Goal: Task Accomplishment & Management: Complete application form

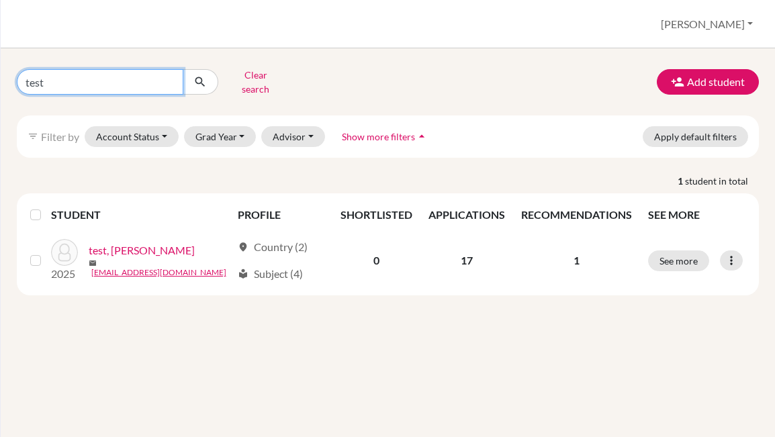
drag, startPoint x: 60, startPoint y: 75, endPoint x: 13, endPoint y: 75, distance: 47.7
click at [13, 75] on div "test Clear search" at bounding box center [134, 81] width 254 height 35
type input "yuxuan"
click at [199, 79] on icon "submit" at bounding box center [199, 81] width 13 height 13
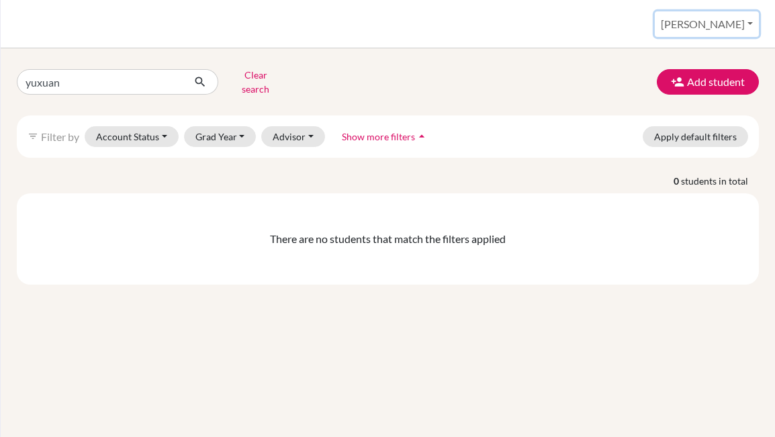
click at [738, 26] on button "[PERSON_NAME]" at bounding box center [706, 24] width 104 height 26
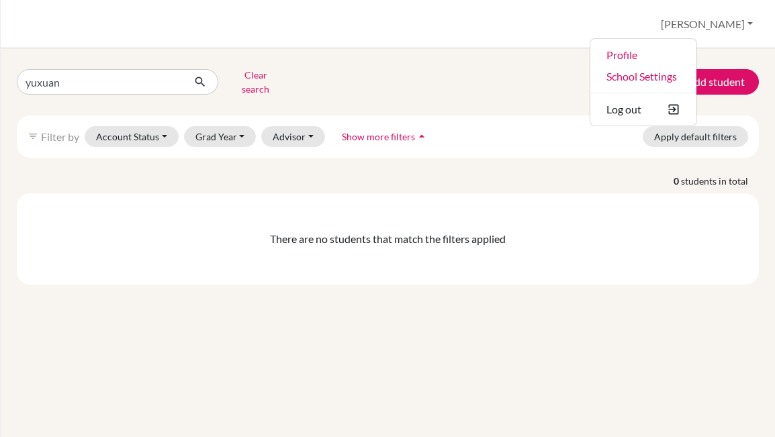
click at [504, 200] on div "There are no students that match the filters applied" at bounding box center [388, 238] width 742 height 91
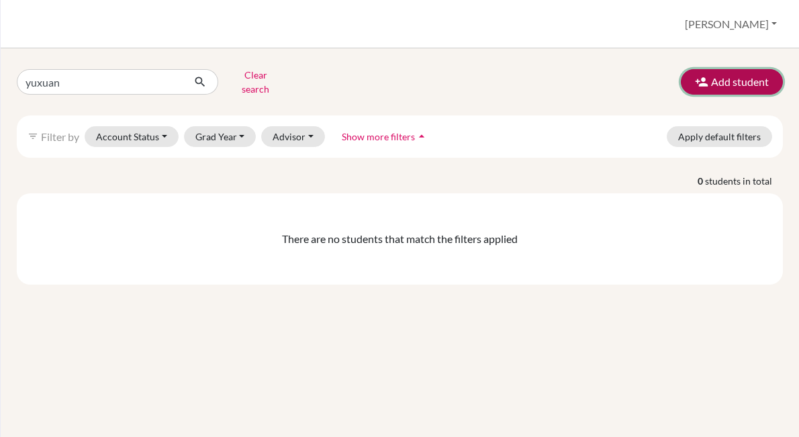
click at [716, 79] on button "Add student" at bounding box center [732, 82] width 102 height 26
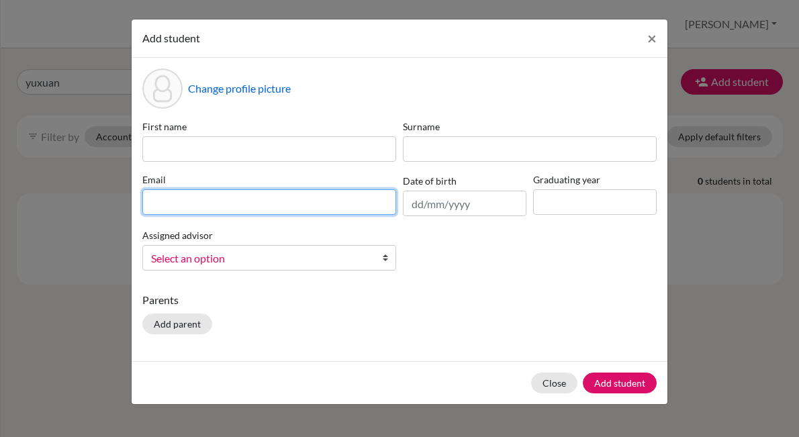
click at [201, 197] on input at bounding box center [269, 202] width 254 height 26
paste input "AdelineWen1107@outlook.com"
type input "AdelineWen1107@outlook.com"
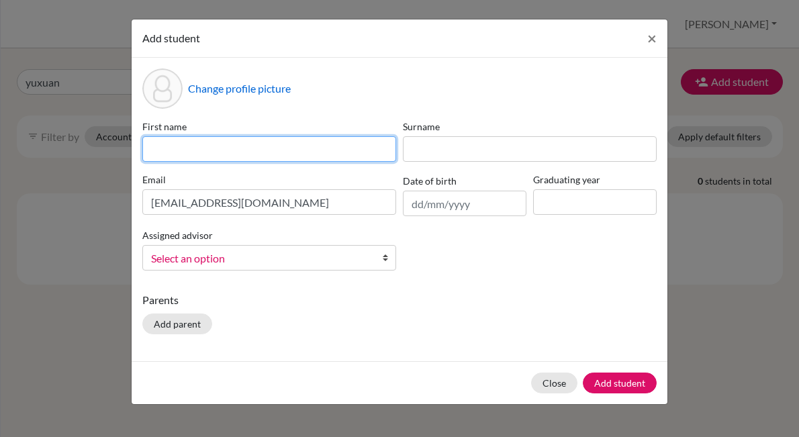
click at [217, 150] on input at bounding box center [269, 149] width 254 height 26
type input "Yuxuan"
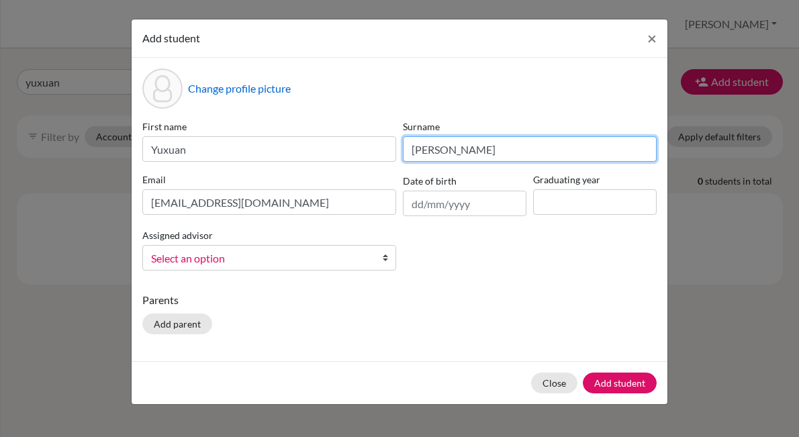
type input "Wen"
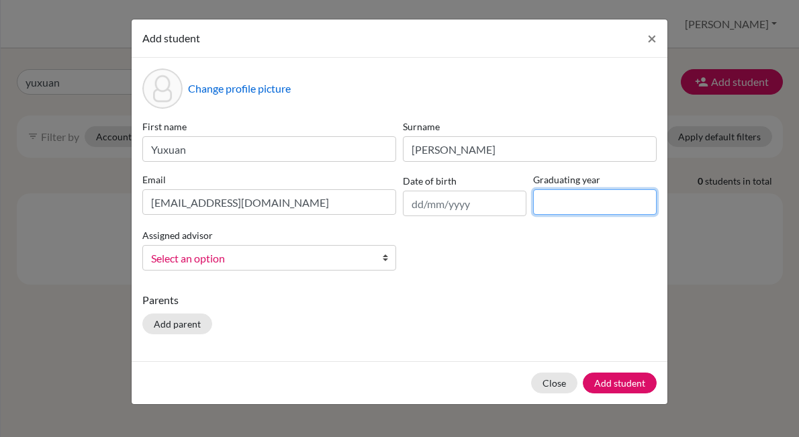
click at [563, 200] on input at bounding box center [595, 202] width 124 height 26
type input "2026"
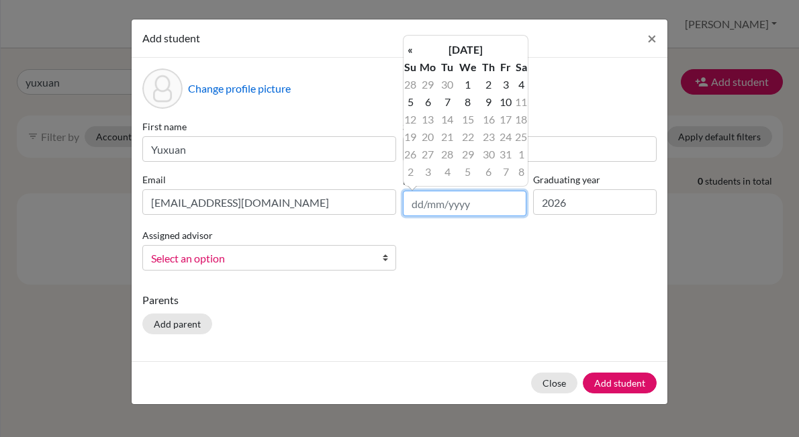
click at [454, 205] on input "text" at bounding box center [465, 204] width 124 height 26
click at [484, 46] on th "October 2025" at bounding box center [465, 49] width 97 height 17
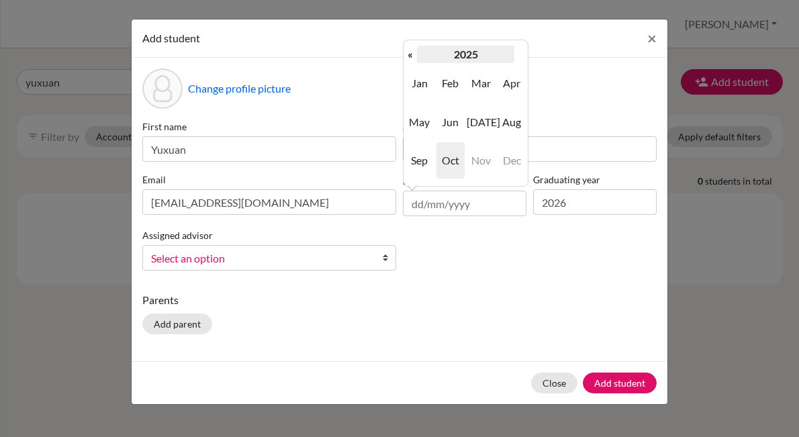
click at [466, 53] on th "2025" at bounding box center [465, 54] width 97 height 17
click at [411, 53] on th "«" at bounding box center [409, 54] width 13 height 17
click at [466, 51] on th "2010-2019" at bounding box center [465, 54] width 97 height 17
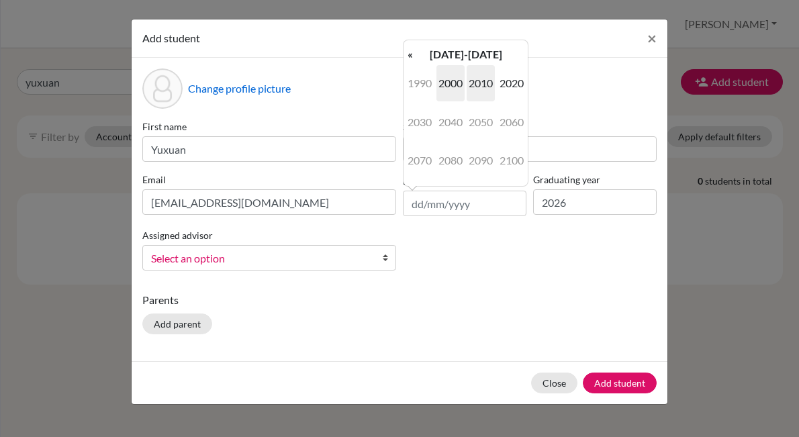
click at [448, 84] on span "2000" at bounding box center [450, 83] width 28 height 36
click at [513, 124] on span "2006" at bounding box center [511, 122] width 28 height 36
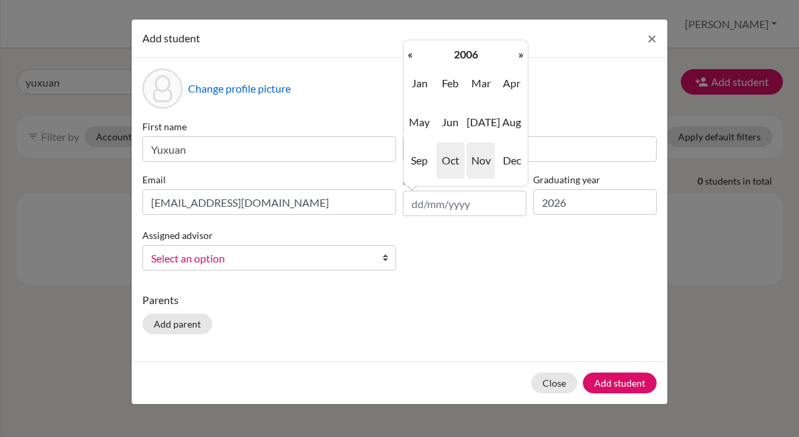
click at [479, 161] on span "Nov" at bounding box center [480, 160] width 28 height 36
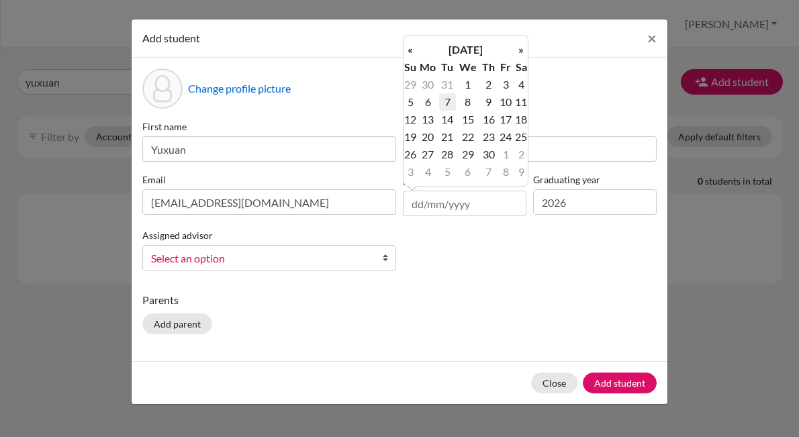
click at [449, 103] on td "7" at bounding box center [447, 101] width 17 height 17
type input "07/11/2006"
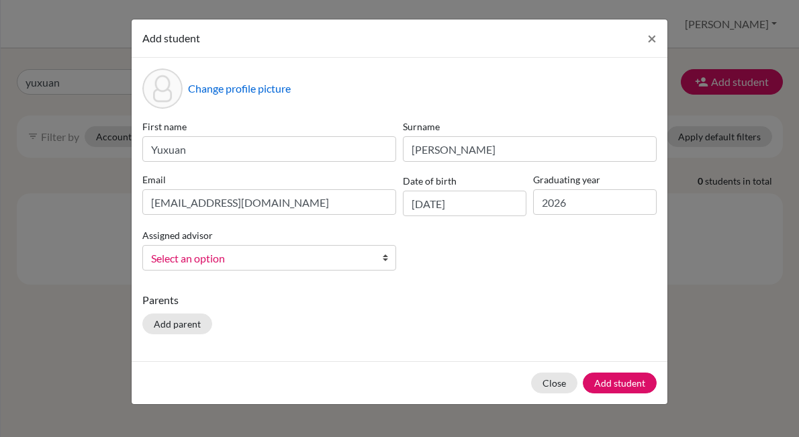
click at [482, 290] on div "Change profile picture First name Yuxuan Surname Wen Email AdelineWen1107@outlo…" at bounding box center [400, 209] width 536 height 303
click at [603, 385] on button "Add student" at bounding box center [620, 383] width 74 height 21
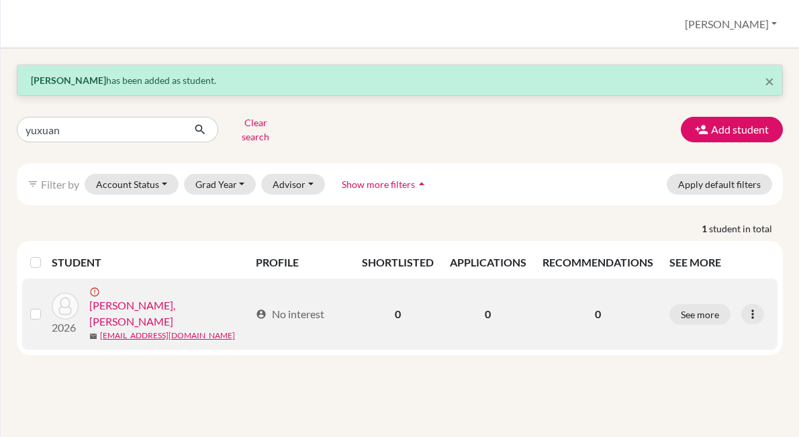
click at [132, 297] on link "Wen, Yuxuan" at bounding box center [169, 313] width 160 height 32
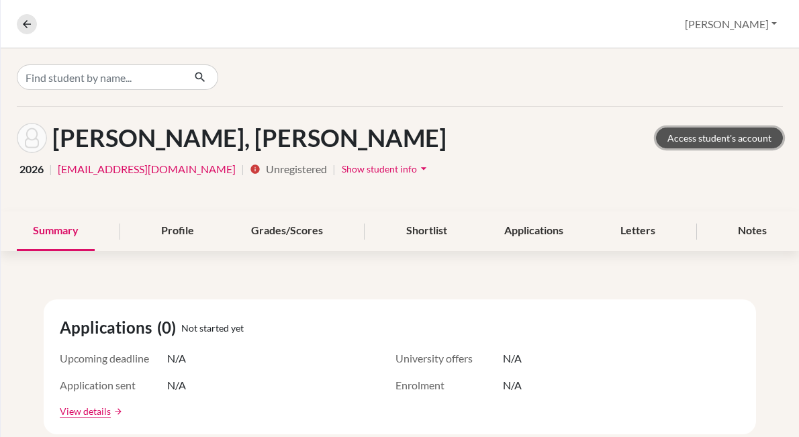
click at [688, 138] on link "Access student's account" at bounding box center [719, 138] width 127 height 21
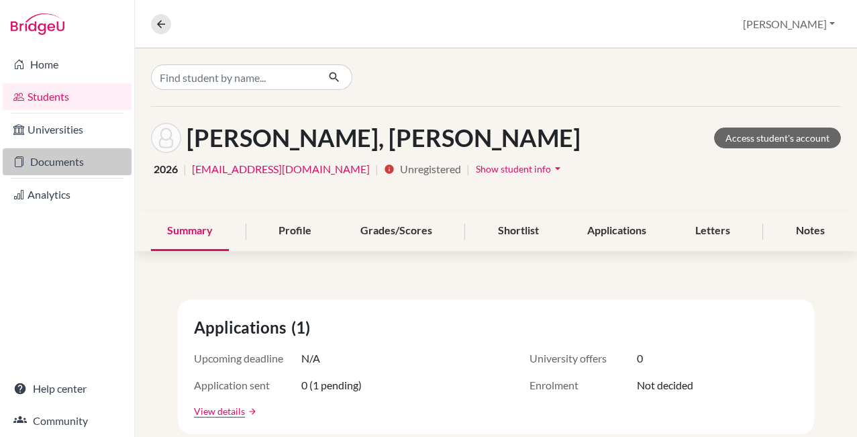
click at [70, 156] on link "Documents" at bounding box center [67, 161] width 129 height 27
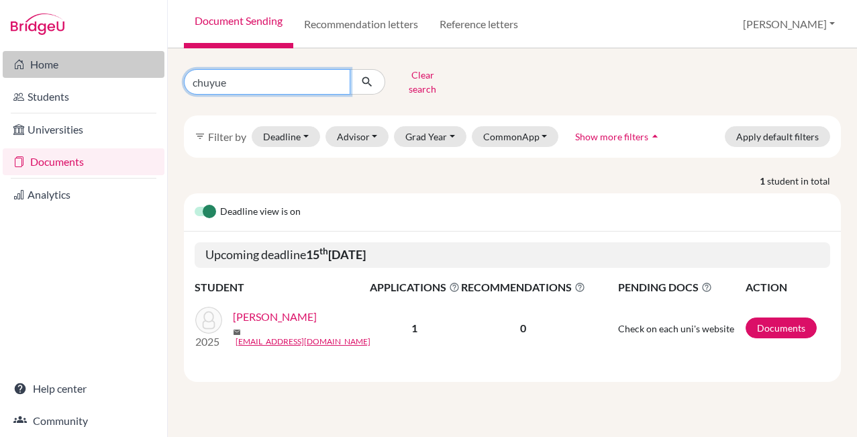
drag, startPoint x: 250, startPoint y: 78, endPoint x: 152, endPoint y: 73, distance: 98.1
click at [152, 73] on div "Home Students Universities Documents Analytics Help center Community Document S…" at bounding box center [428, 218] width 857 height 437
type input "yuxuan"
click button "submit" at bounding box center [368, 82] width 36 height 26
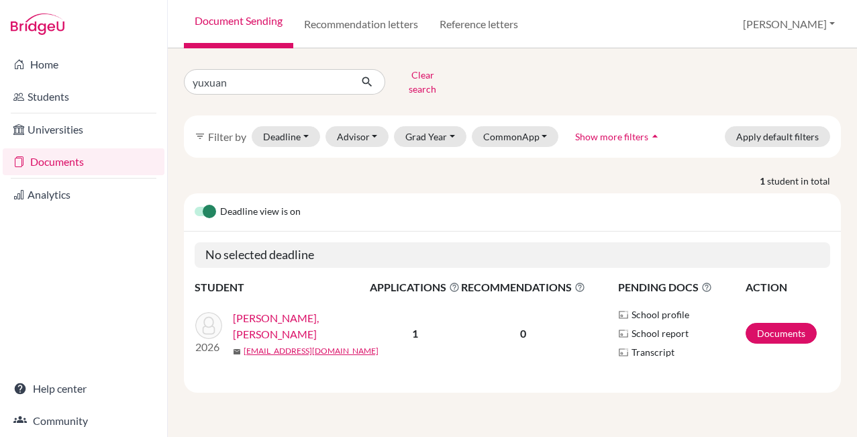
click at [275, 316] on link "[PERSON_NAME], [PERSON_NAME]" at bounding box center [306, 326] width 146 height 32
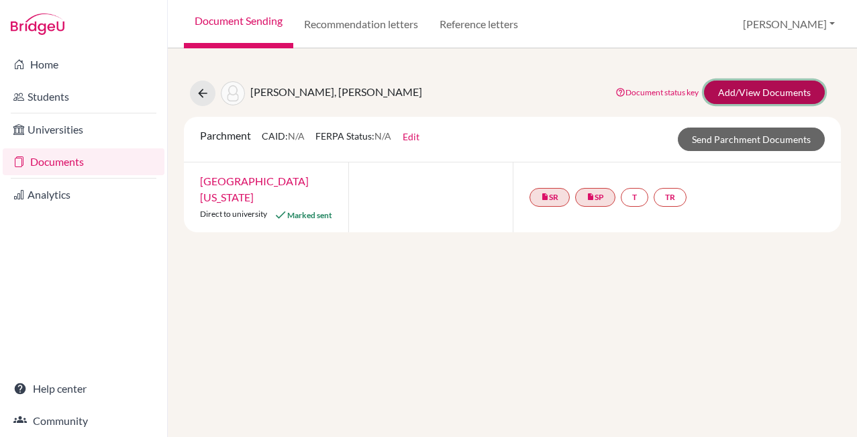
click at [745, 93] on link "Add/View Documents" at bounding box center [764, 92] width 121 height 23
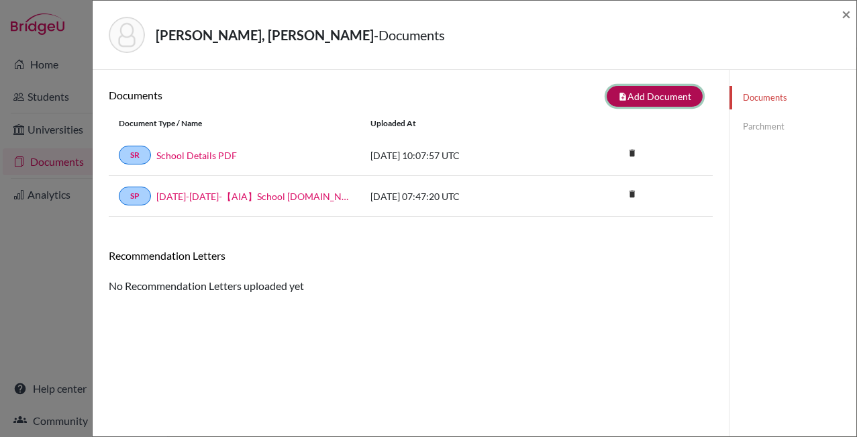
click at [645, 97] on button "note_add Add Document" at bounding box center [655, 96] width 96 height 21
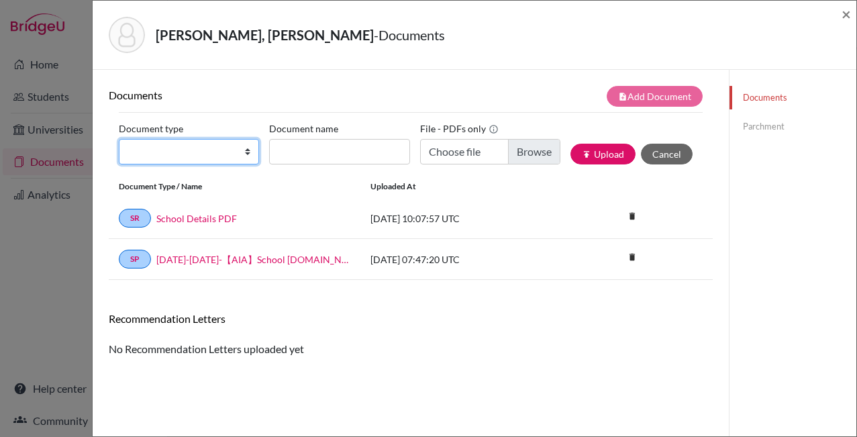
click at [171, 156] on select "Change explanation for Common App reports Counselor recommendation Fee waiver I…" at bounding box center [189, 152] width 140 height 26
select select "2"
click at [119, 139] on select "Change explanation for Common App reports Counselor recommendation Fee waiver I…" at bounding box center [189, 152] width 140 height 26
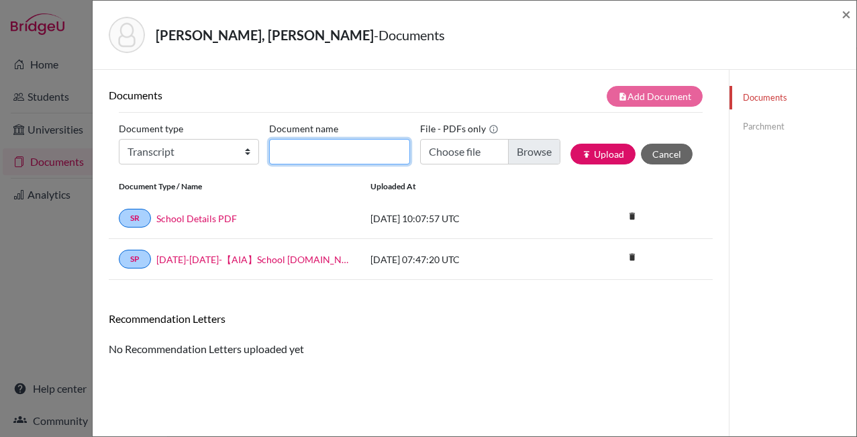
click at [324, 152] on input "Document name" at bounding box center [339, 152] width 140 height 26
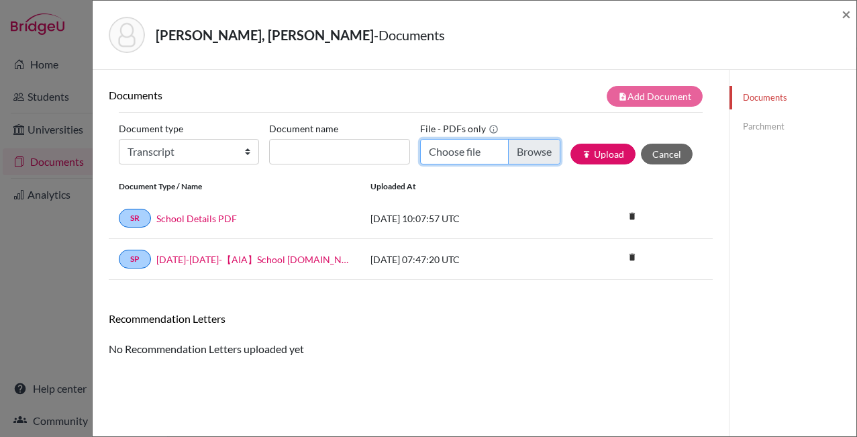
click at [522, 152] on input "Choose file" at bounding box center [490, 152] width 140 height 26
type input "C:\fakepath\Yuxuan_Wen-AIA Transcript and Diploma.pdf"
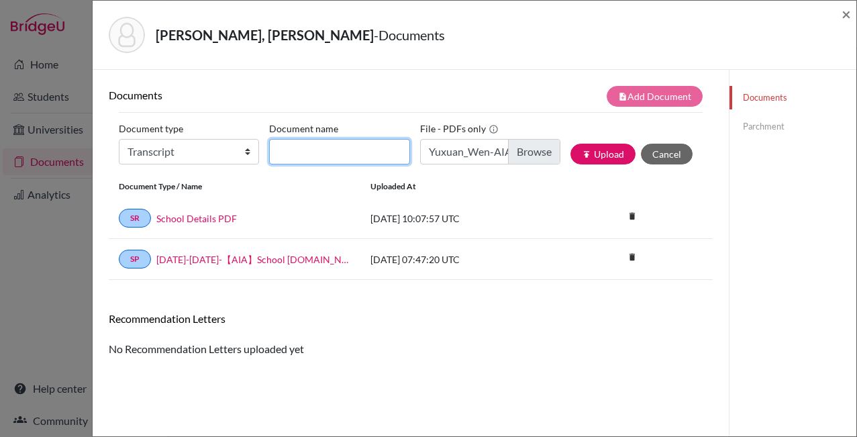
click at [322, 154] on input "Document name" at bounding box center [339, 152] width 140 height 26
type input "Final Transcript and Diploma"
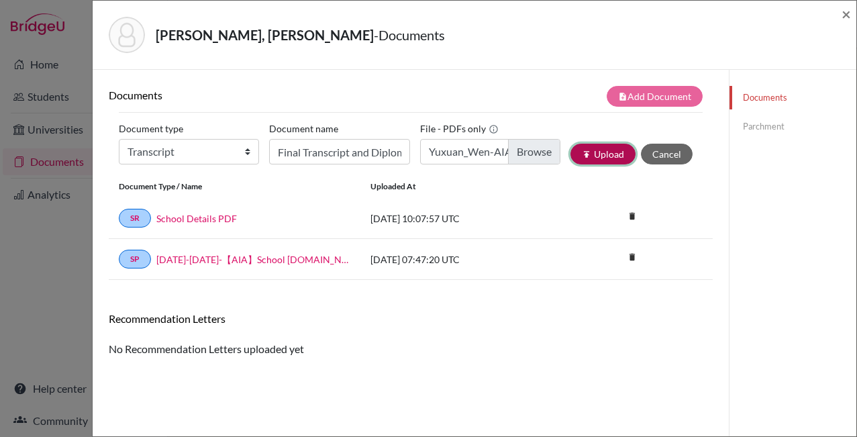
click at [582, 154] on icon "publish" at bounding box center [586, 154] width 9 height 9
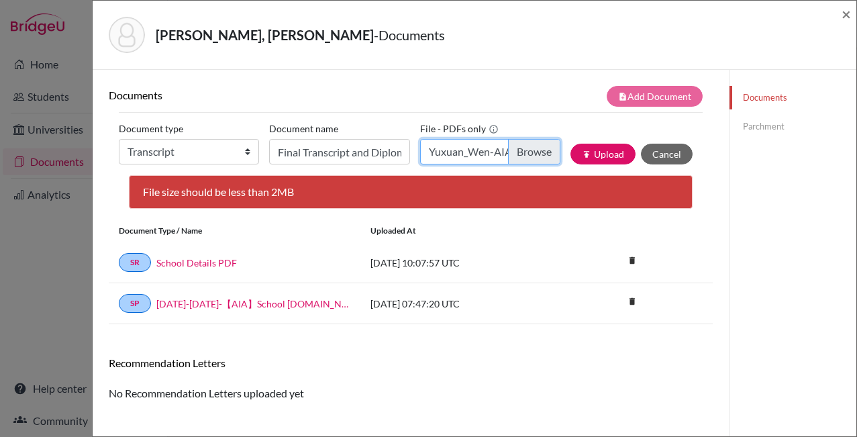
click at [524, 158] on input "Yuxuan_Wen-AIA Transcript and Diploma.pdf" at bounding box center [490, 152] width 140 height 26
click at [599, 153] on button "publish Upload" at bounding box center [603, 154] width 65 height 21
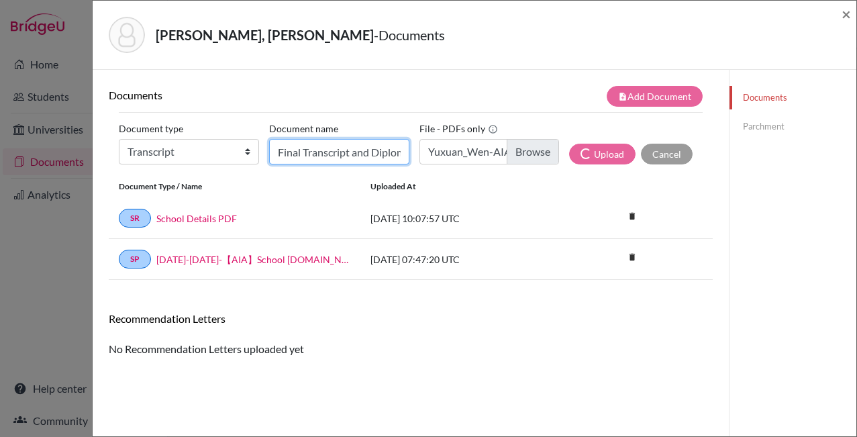
click at [332, 153] on input "Final Transcript and Diploma" at bounding box center [339, 152] width 140 height 26
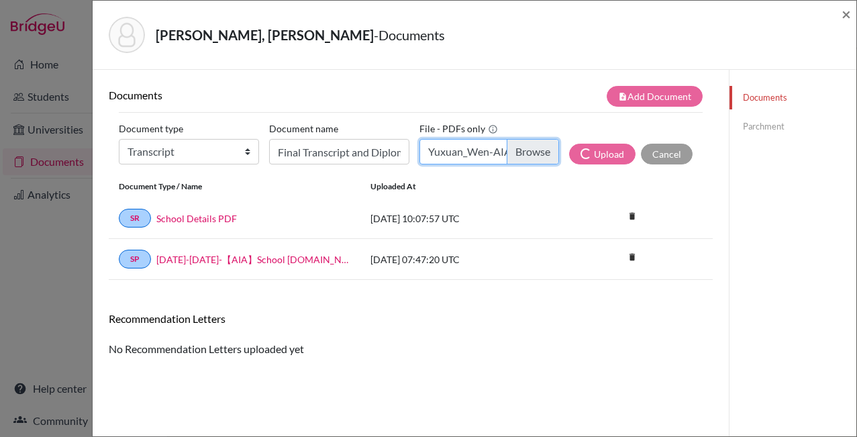
click at [511, 149] on input "Yuxuan_Wen-AIA Transcript and Diploma.pdf" at bounding box center [490, 152] width 140 height 26
click at [844, 15] on span "×" at bounding box center [846, 13] width 9 height 19
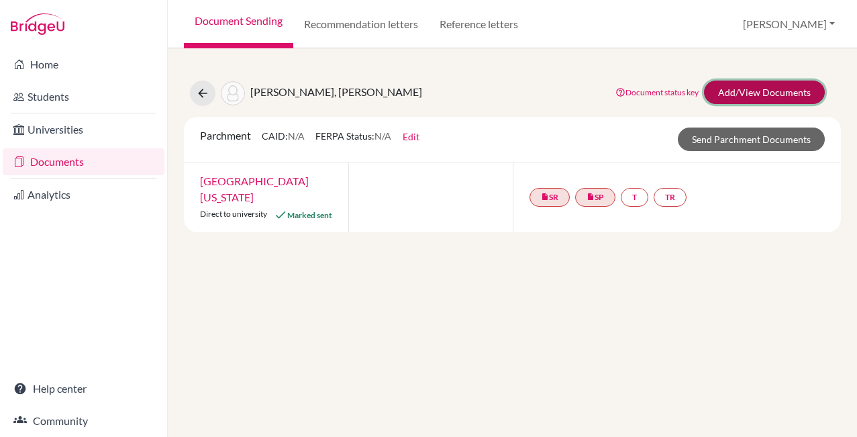
click at [747, 93] on link "Add/View Documents" at bounding box center [764, 92] width 121 height 23
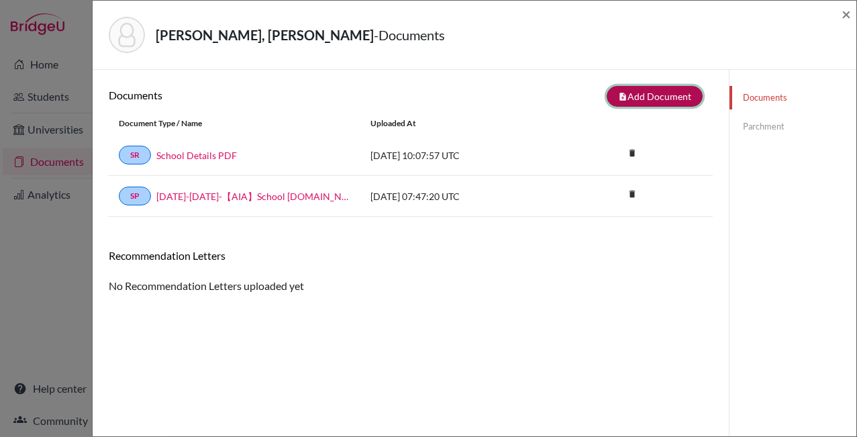
click at [626, 101] on button "note_add Add Document" at bounding box center [655, 96] width 96 height 21
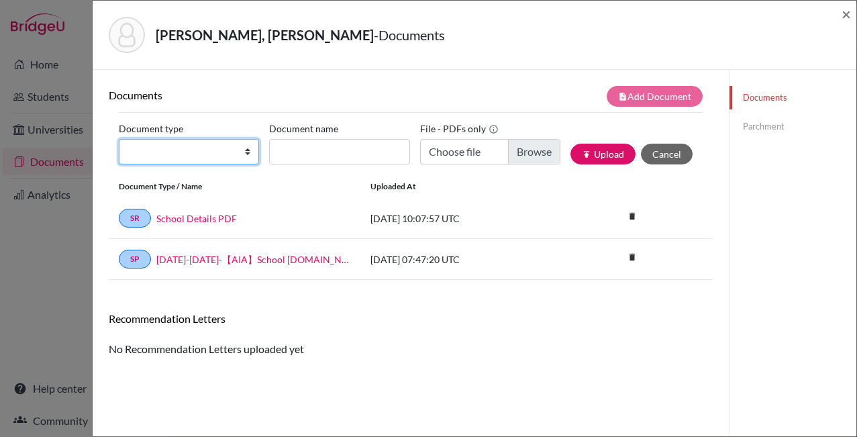
click at [187, 152] on select "Change explanation for Common App reports Counselor recommendation Fee waiver I…" at bounding box center [189, 152] width 140 height 26
select select "2"
click at [119, 139] on select "Change explanation for Common App reports Counselor recommendation Fee waiver I…" at bounding box center [189, 152] width 140 height 26
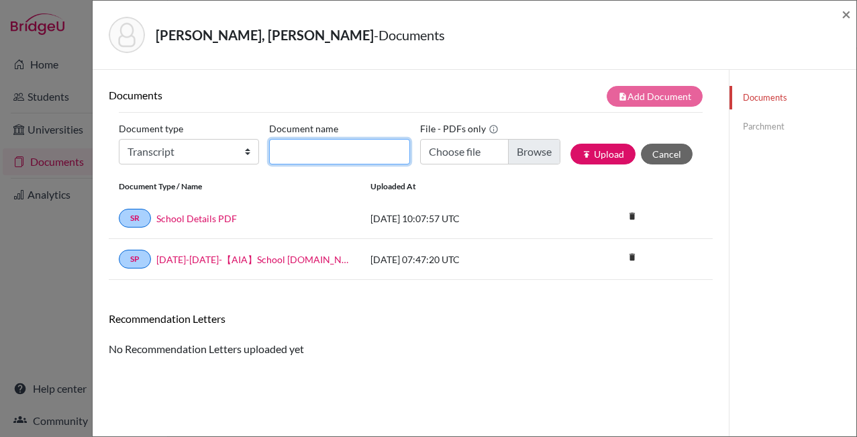
click at [317, 156] on input "Document name" at bounding box center [339, 152] width 140 height 26
type input "Final Transcript and Diploma"
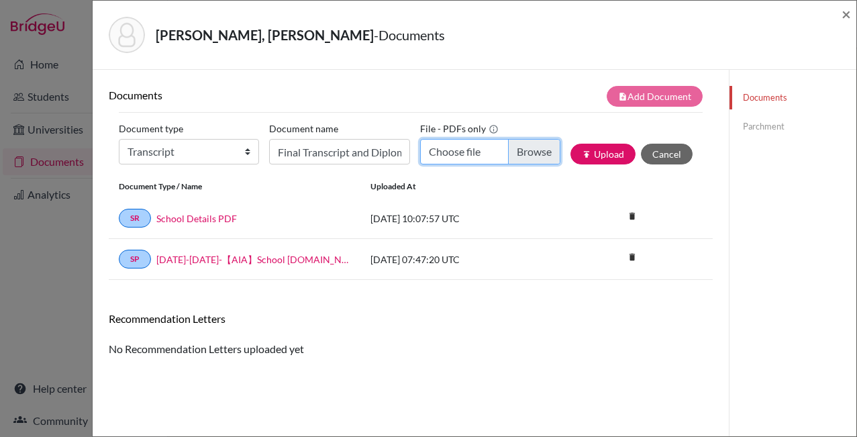
click at [530, 156] on input "Choose file" at bounding box center [490, 152] width 140 height 26
type input "C:\fakepath\Yuxuan_Wen-AIA Transcript and Diploma.pdf"
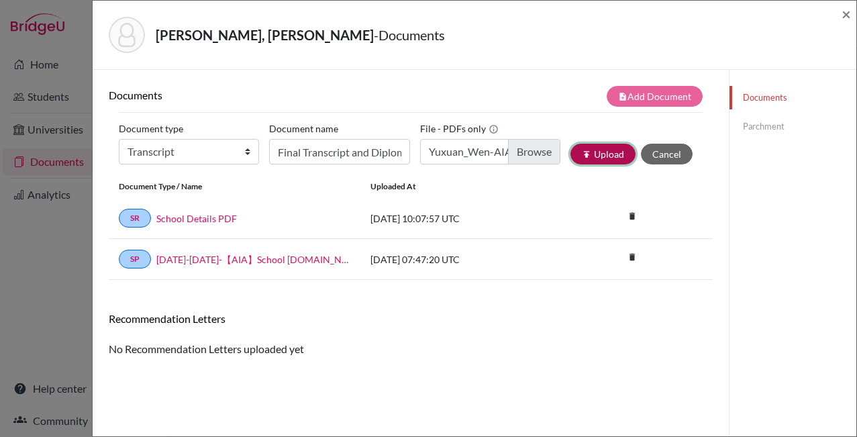
click at [592, 154] on button "publish Upload" at bounding box center [603, 154] width 65 height 21
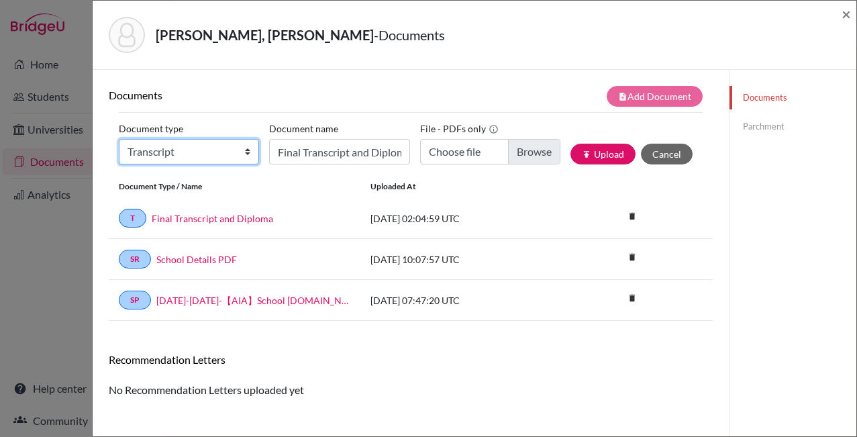
click at [187, 154] on select "Change explanation for Common App reports Counselor recommendation Fee waiver I…" at bounding box center [189, 152] width 140 height 26
select select "2"
click at [119, 139] on select "Change explanation for Common App reports Counselor recommendation Fee waiver I…" at bounding box center [189, 152] width 140 height 26
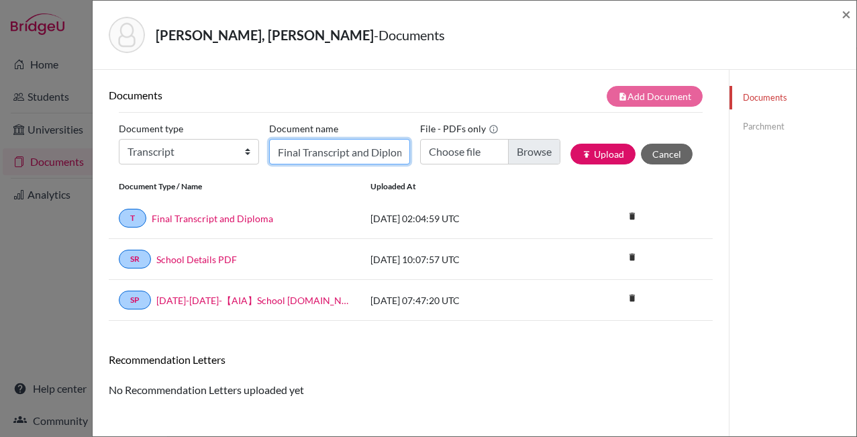
click at [319, 154] on input "Final Transcript and Diploma" at bounding box center [339, 152] width 140 height 26
click at [277, 153] on input "Transcript" at bounding box center [339, 152] width 140 height 26
type input "Previous Transcript"
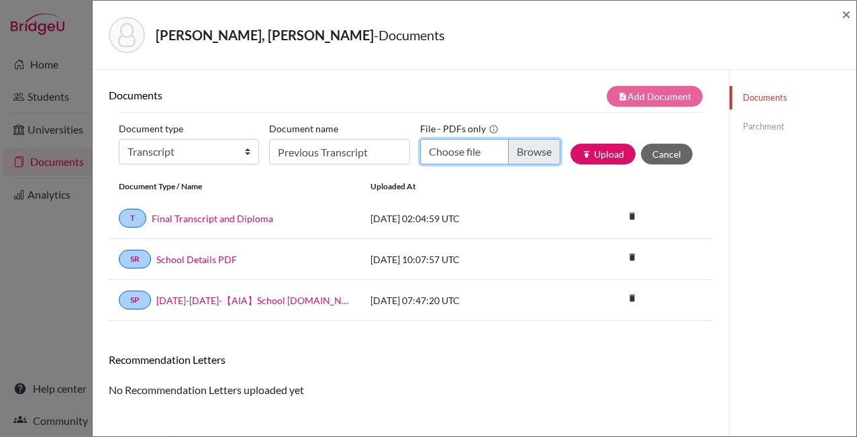
click at [502, 152] on input "Choose file" at bounding box center [490, 152] width 140 height 26
type input "C:\fakepath\Yuxuan Previous School Transcript.pdf"
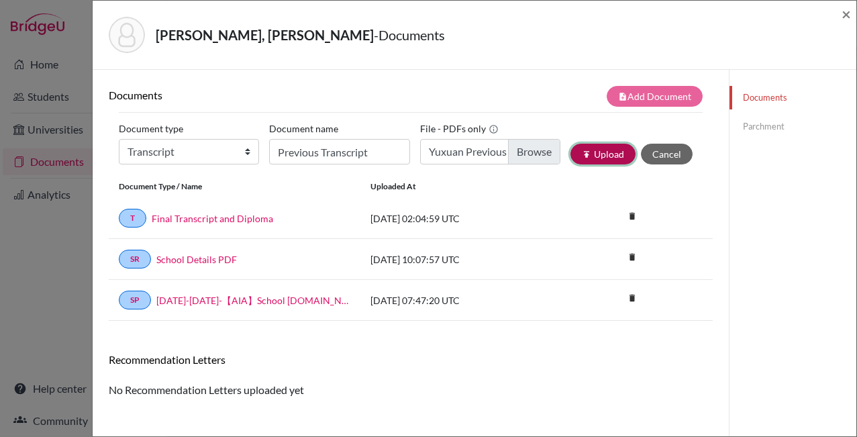
click at [599, 158] on button "publish Upload" at bounding box center [603, 154] width 65 height 21
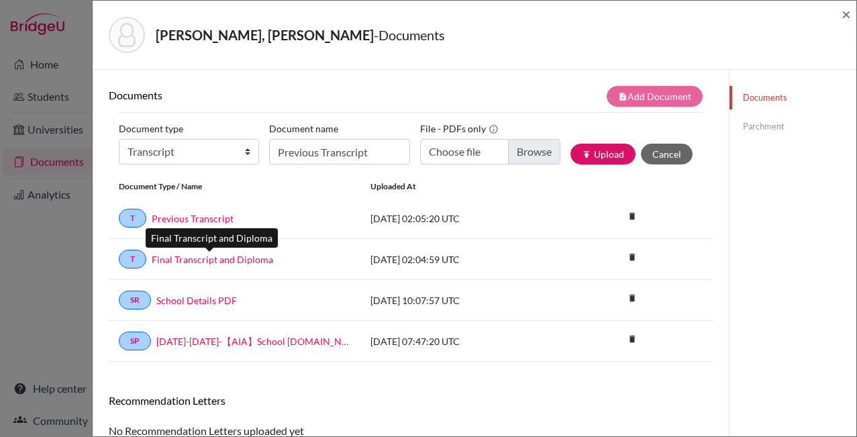
click at [195, 264] on link "Final Transcript and Diploma" at bounding box center [212, 259] width 121 height 14
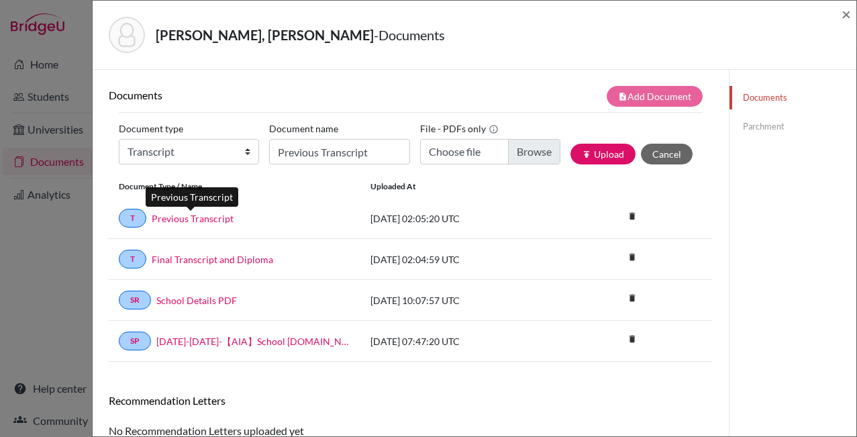
click at [188, 221] on link "Previous Transcript" at bounding box center [193, 218] width 82 height 14
click at [407, 400] on h6 "Recommendation Letters" at bounding box center [411, 400] width 604 height 13
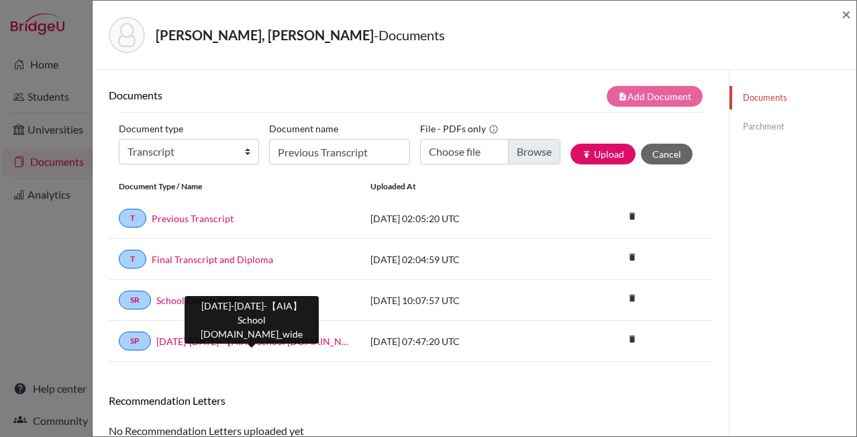
click at [243, 342] on link "2024-2025-【AIA】School profile.school_wide" at bounding box center [253, 341] width 194 height 14
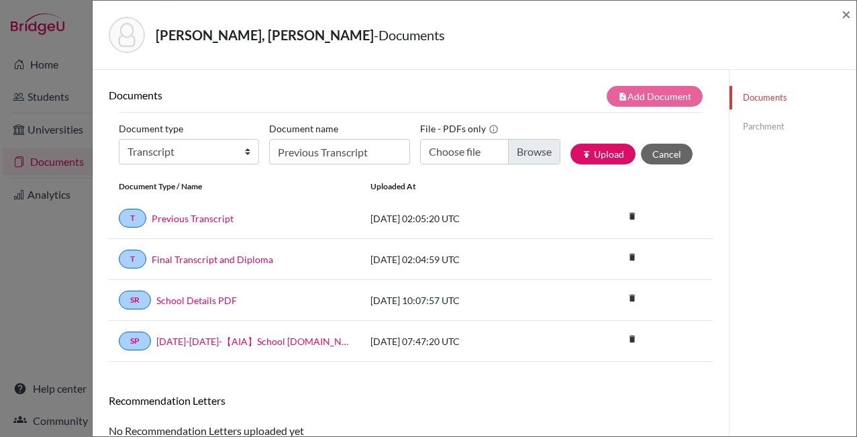
click at [743, 129] on link "Parchment" at bounding box center [793, 126] width 127 height 23
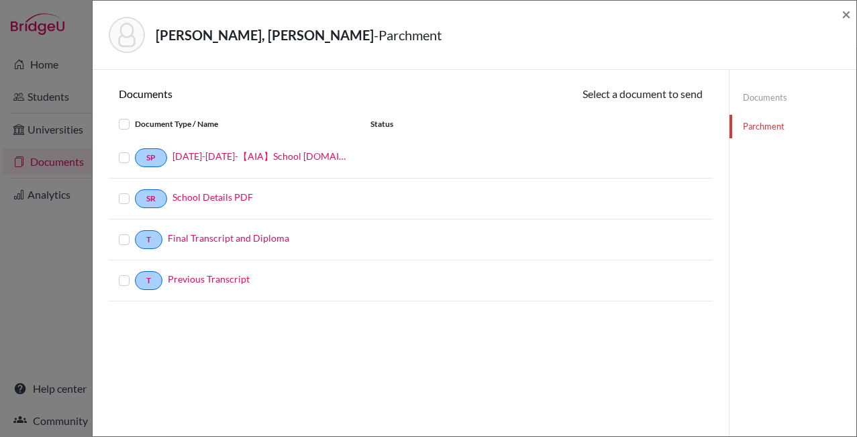
click at [135, 232] on label at bounding box center [135, 232] width 0 height 0
click at [0, 0] on input "checkbox" at bounding box center [0, 0] width 0 height 0
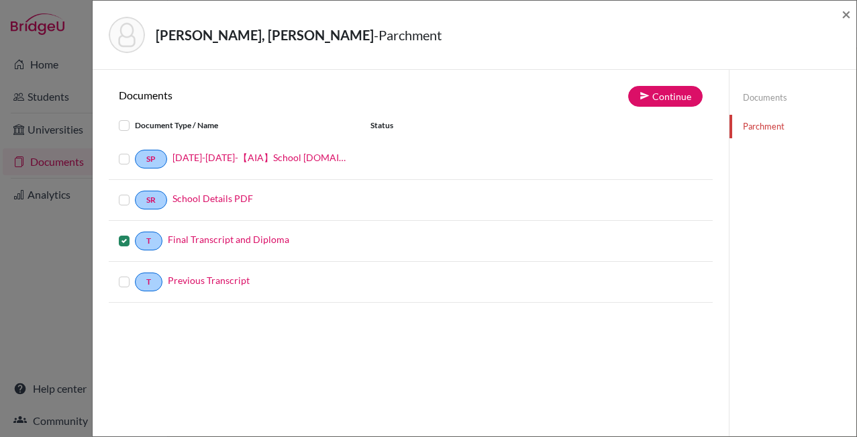
click at [135, 274] on label at bounding box center [135, 274] width 0 height 0
click at [0, 0] on input "checkbox" at bounding box center [0, 0] width 0 height 0
click at [646, 99] on button "Continue" at bounding box center [665, 96] width 75 height 21
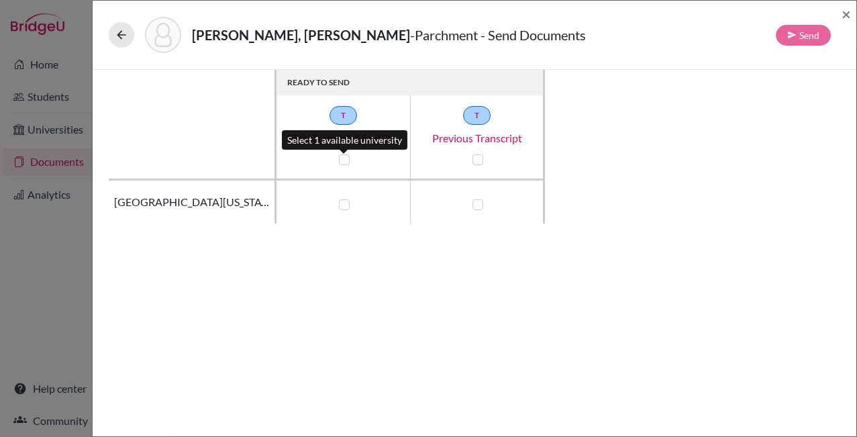
click at [347, 158] on label at bounding box center [344, 159] width 11 height 11
click at [346, 158] on input "checkbox" at bounding box center [341, 158] width 11 height 13
checkbox input "true"
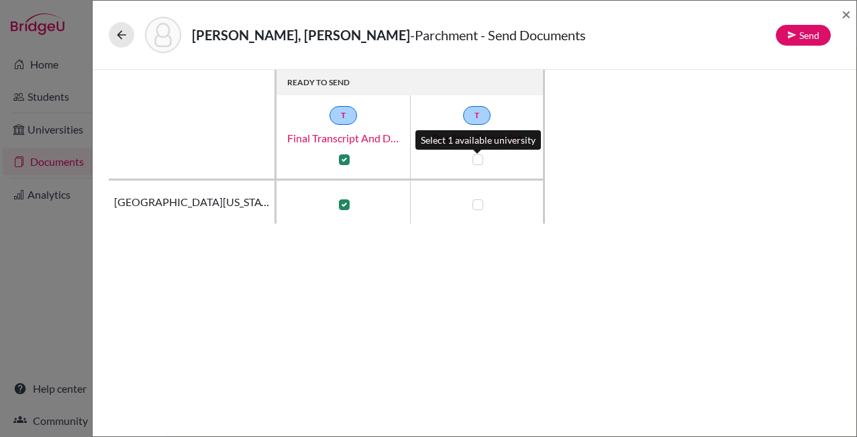
click at [480, 158] on label at bounding box center [478, 159] width 11 height 11
click at [480, 158] on input "checkbox" at bounding box center [474, 158] width 11 height 13
checkbox input "true"
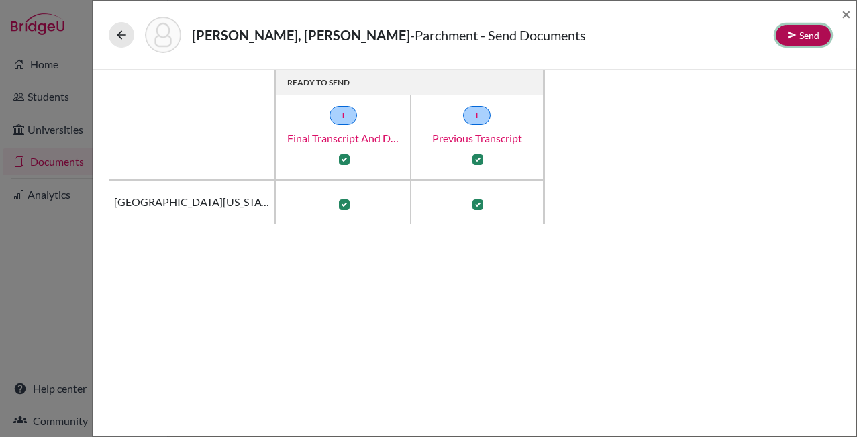
click at [805, 32] on button "Send" at bounding box center [803, 35] width 55 height 21
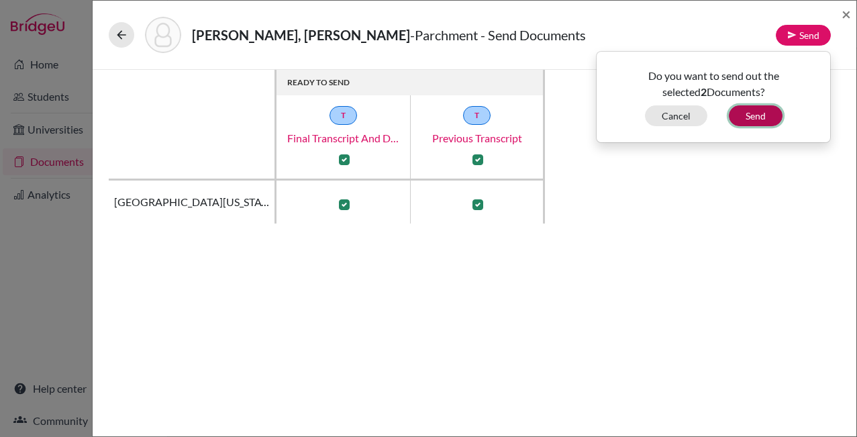
click at [749, 117] on button "Send" at bounding box center [756, 115] width 54 height 21
checkbox input "false"
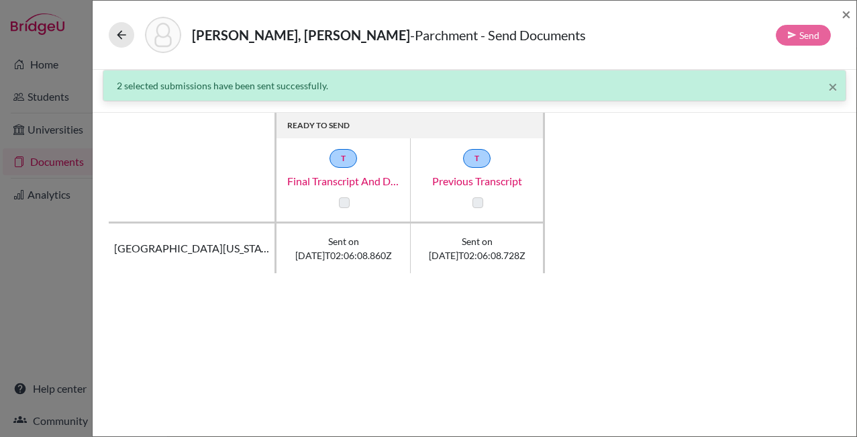
click at [705, 235] on div "READY TO SEND T Final Transcript and Diploma T Previous Transcript University o…" at bounding box center [475, 193] width 732 height 160
click at [634, 205] on div "READY TO SEND T Final Transcript and Diploma T Previous Transcript University o…" at bounding box center [475, 193] width 732 height 160
click at [847, 14] on span "×" at bounding box center [846, 13] width 9 height 19
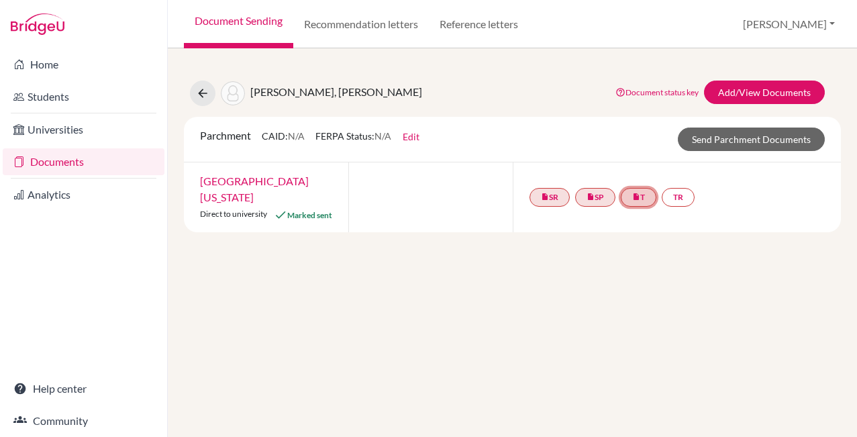
click at [652, 191] on link "insert_drive_file T" at bounding box center [639, 197] width 36 height 19
click at [555, 238] on div "Wen, Yuxuan Document status key TR Requirement. Document not uploaded yet. TR D…" at bounding box center [512, 242] width 689 height 389
click at [235, 179] on link "University of Michigan" at bounding box center [254, 189] width 109 height 29
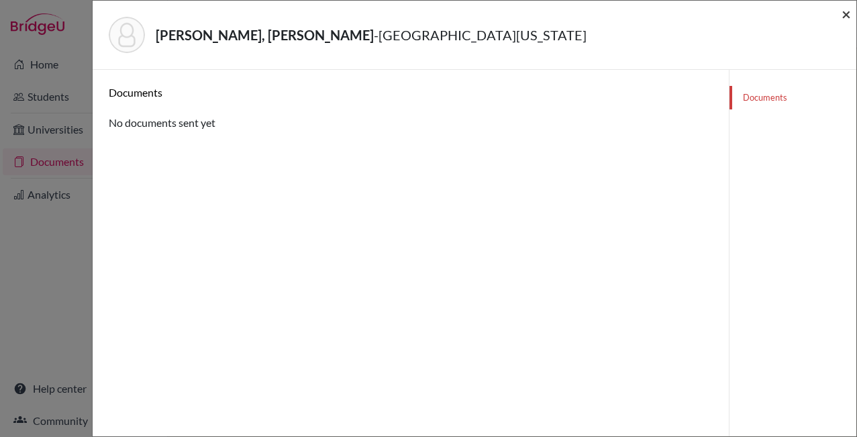
click at [845, 14] on span "×" at bounding box center [846, 13] width 9 height 19
